Goal: Task Accomplishment & Management: Manage account settings

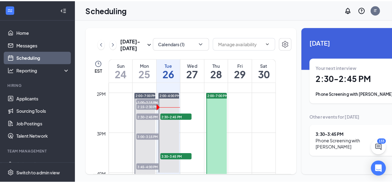
scroll to position [549, 0]
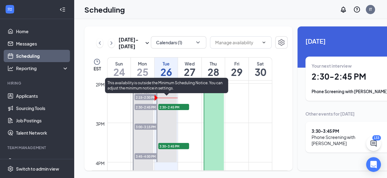
click at [173, 110] on span "2:30-2:45 PM" at bounding box center [173, 107] width 31 height 6
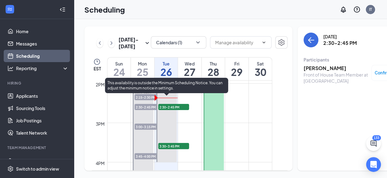
click at [174, 110] on span "2:30-2:45 PM" at bounding box center [173, 107] width 31 height 6
click at [327, 68] on h3 "[PERSON_NAME]" at bounding box center [336, 68] width 65 height 7
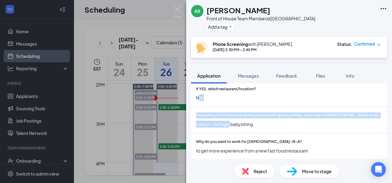
scroll to position [212, 0]
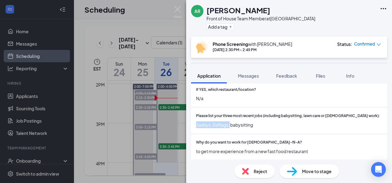
drag, startPoint x: 229, startPoint y: 86, endPoint x: 195, endPoint y: 121, distance: 49.2
click at [195, 121] on div "Please list your three most recent jobs (including babysitting, lawn care or [D…" at bounding box center [289, 120] width 196 height 25
copy span "Zaxbys, Sixflags,"
drag, startPoint x: 262, startPoint y: 8, endPoint x: 203, endPoint y: 14, distance: 59.4
click at [203, 14] on div "AR [PERSON_NAME] Front of House Team Member at [GEOGRAPHIC_DATA] DTO Add a tag" at bounding box center [253, 18] width 124 height 27
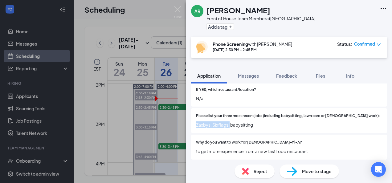
copy div "[PERSON_NAME]"
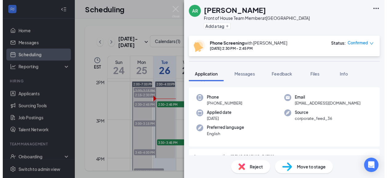
scroll to position [0, 0]
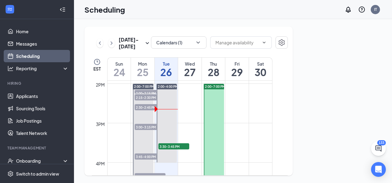
click at [173, 50] on div "Calendars (1)" at bounding box center [178, 43] width 55 height 14
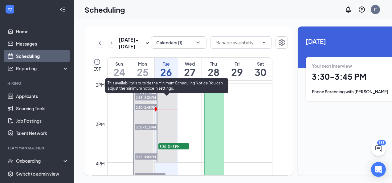
click at [172, 149] on span "3:30-3:45 PM" at bounding box center [173, 146] width 31 height 6
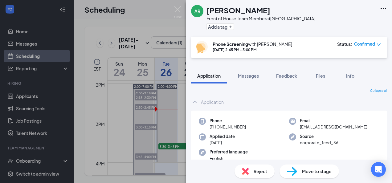
click at [176, 116] on div "AR [PERSON_NAME] Front of House Team Member at [GEOGRAPHIC_DATA] DTO Add a tag …" at bounding box center [196, 91] width 392 height 183
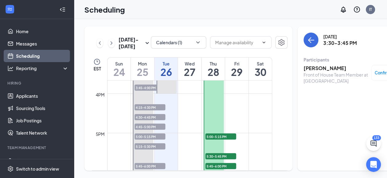
scroll to position [611, 0]
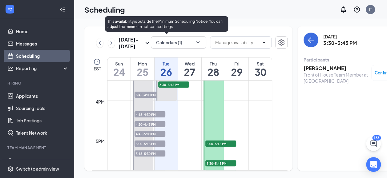
click at [177, 88] on span "3:30-3:45 PM" at bounding box center [173, 85] width 31 height 6
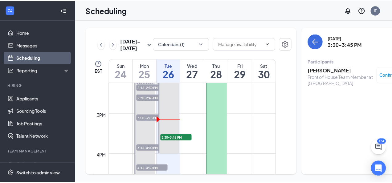
scroll to position [580, 0]
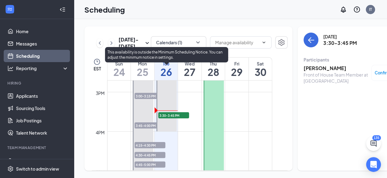
click at [177, 119] on span "3:30-3:45 PM" at bounding box center [173, 115] width 31 height 6
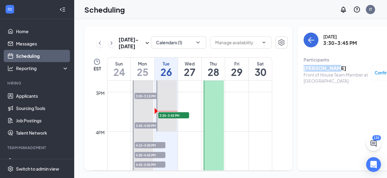
drag, startPoint x: 326, startPoint y: 67, endPoint x: 292, endPoint y: 70, distance: 33.4
click at [297, 70] on div "[DATE] 3:30-3:45 PM Participants [PERSON_NAME] Front of House Team Member at [G…" at bounding box center [353, 98] width 113 height 144
copy h3 "[PERSON_NAME]"
click at [325, 69] on h3 "[PERSON_NAME]" at bounding box center [336, 68] width 65 height 7
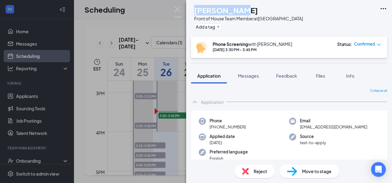
drag, startPoint x: 251, startPoint y: 10, endPoint x: 208, endPoint y: 12, distance: 43.8
click at [208, 12] on div "[PERSON_NAME]" at bounding box center [248, 10] width 109 height 10
copy h1 "[PERSON_NAME]"
